Goal: Information Seeking & Learning: Learn about a topic

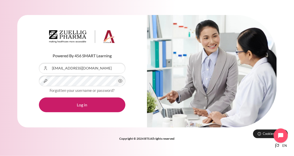
click at [181, 134] on div "Powered By 456 SMART Learning Username or Email Address npmchau@zuelligpharma.c…" at bounding box center [147, 71] width 260 height 128
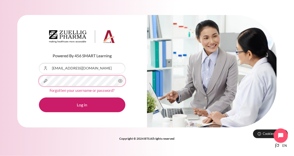
click at [39, 98] on button "Log in" at bounding box center [82, 105] width 87 height 15
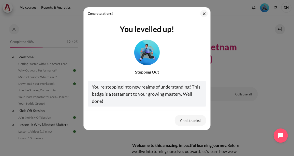
click at [149, 56] on img "Level #3" at bounding box center [146, 51] width 25 height 25
click at [185, 122] on button "Cool, thanks!" at bounding box center [191, 120] width 32 height 11
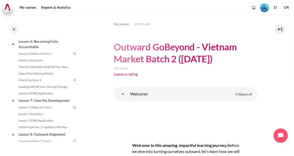
scroll to position [296, 0]
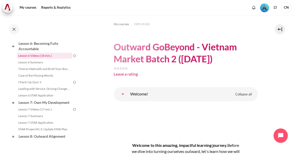
click at [31, 59] on link "Lesson 6 Videos (18 min.)" at bounding box center [45, 56] width 56 height 6
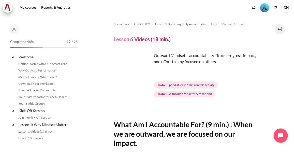
scroll to position [267, 0]
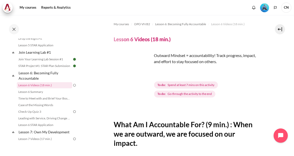
click at [146, 82] on img "Content" at bounding box center [133, 71] width 38 height 38
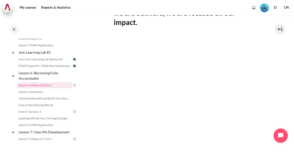
scroll to position [120, 0]
